Goal: Task Accomplishment & Management: Manage account settings

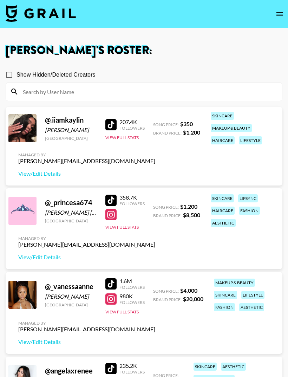
scroll to position [1062, 0]
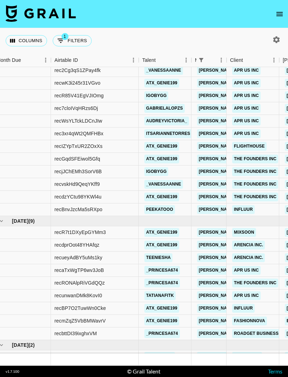
scroll to position [177, 7]
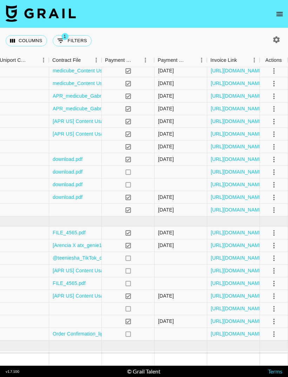
scroll to position [177, 879]
click at [272, 354] on icon "select merge strategy" at bounding box center [274, 357] width 8 height 8
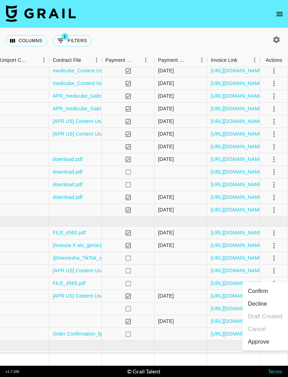
click at [259, 304] on li "Decline" at bounding box center [266, 304] width 46 height 13
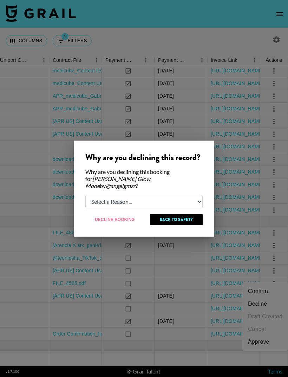
click at [154, 197] on select "Select a Reason... Relogging this deal due to a data issue The booker cancelled…" at bounding box center [143, 201] width 117 height 13
select select "creator_decline"
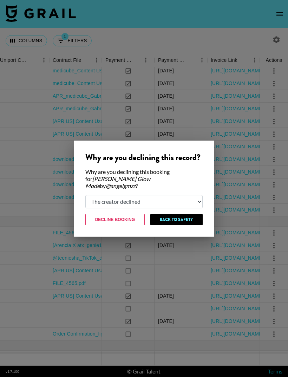
click at [160, 201] on select "Select a Reason... Relogging this deal due to a data issue The booker cancelled…" at bounding box center [143, 201] width 117 height 13
click at [128, 217] on button "Decline Booking" at bounding box center [114, 219] width 59 height 11
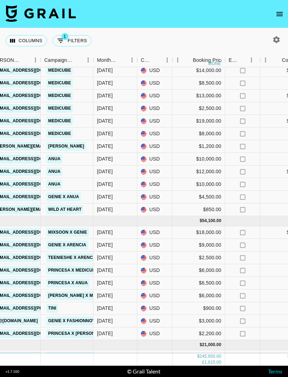
scroll to position [177, 298]
click at [116, 360] on div "[DATE]" at bounding box center [116, 357] width 44 height 13
click at [119, 360] on div "[DATE]" at bounding box center [116, 357] width 44 height 13
click at [119, 359] on div "[DATE]" at bounding box center [116, 357] width 44 height 13
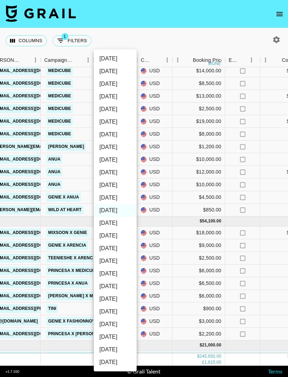
click at [111, 349] on li "Oct '24" at bounding box center [115, 349] width 43 height 13
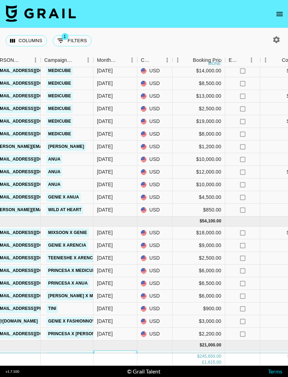
type input "Oct '24"
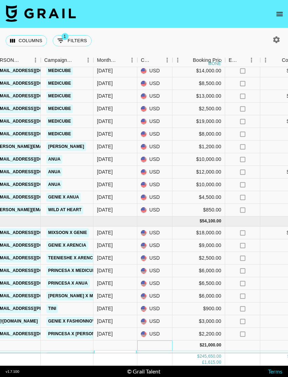
click at [158, 344] on div at bounding box center [154, 346] width 35 height 10
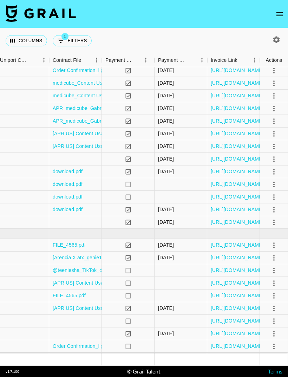
scroll to position [164, 879]
click at [274, 367] on icon "select merge strategy" at bounding box center [274, 370] width 8 height 8
click at [260, 316] on li "Decline" at bounding box center [266, 316] width 46 height 13
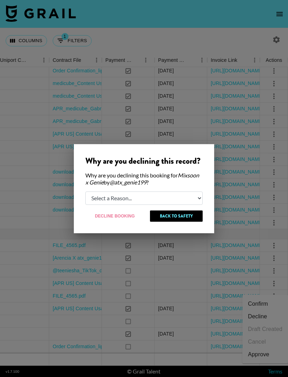
click at [168, 203] on select "Select a Reason... Relogging this deal due to a data issue The booker cancelled…" at bounding box center [143, 198] width 117 height 13
select select "relog"
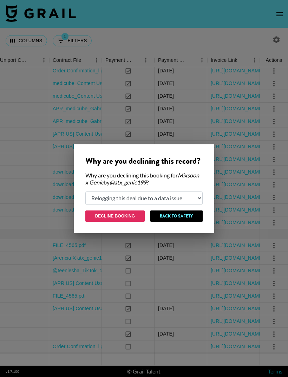
click at [129, 217] on button "Decline Booking" at bounding box center [114, 216] width 59 height 11
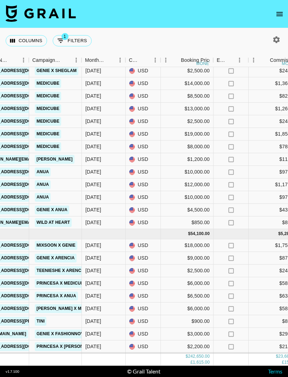
scroll to position [164, 309]
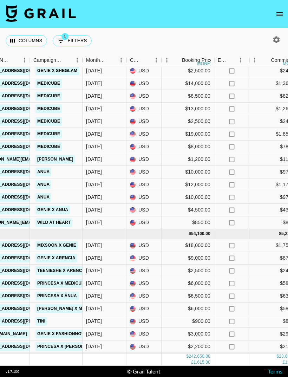
click at [100, 369] on div "[DATE]" at bounding box center [94, 369] width 16 height 7
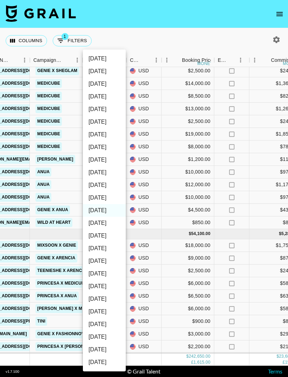
click at [103, 362] on li "Sep '24" at bounding box center [104, 362] width 43 height 13
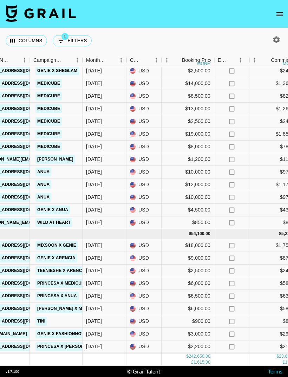
type input "Sep '24"
click at [116, 303] on div "[DATE]" at bounding box center [105, 309] width 44 height 13
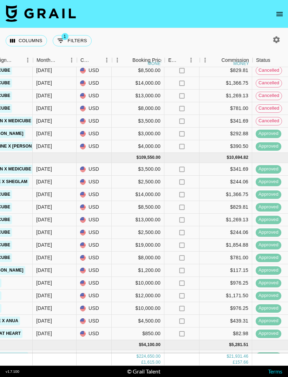
scroll to position [55, 360]
